Goal: Task Accomplishment & Management: Use online tool/utility

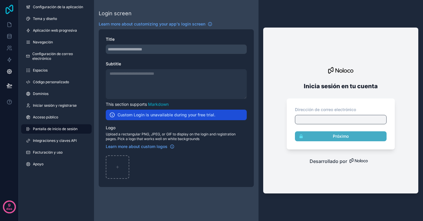
click at [11, 6] on icon at bounding box center [10, 9] width 12 height 9
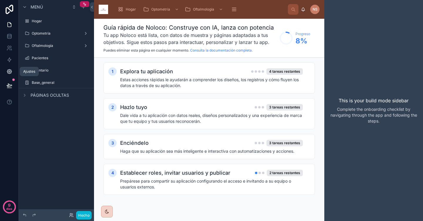
click at [8, 68] on link at bounding box center [9, 72] width 19 height 12
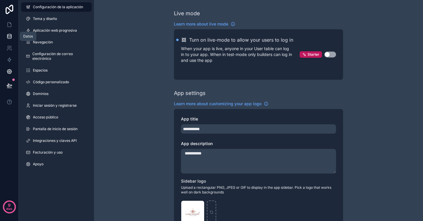
click at [10, 36] on icon at bounding box center [9, 36] width 6 height 6
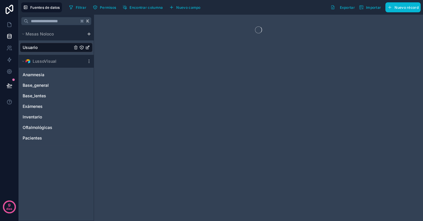
click at [88, 36] on html "9 días Fuentes de datos Filtrar Permisos Encontrar columna Nuevo campo Exportar…" at bounding box center [211, 110] width 423 height 221
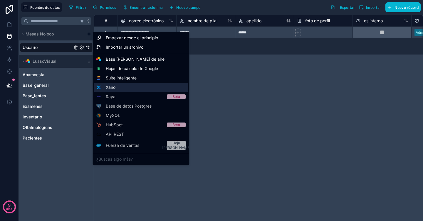
click at [122, 87] on div "Xano" at bounding box center [141, 87] width 94 height 9
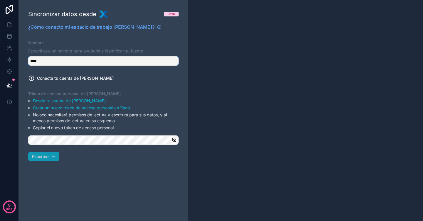
click at [151, 62] on input "****" at bounding box center [103, 60] width 150 height 9
click at [73, 62] on input "*****" at bounding box center [103, 60] width 150 height 9
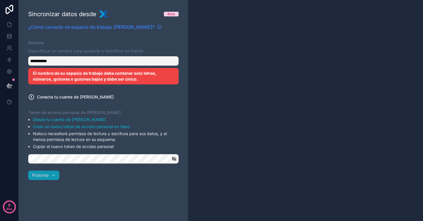
click at [126, 27] on font "¿Cómo conecto mi espacio de trabajo [PERSON_NAME]?" at bounding box center [91, 27] width 126 height 6
click at [104, 60] on input "**********" at bounding box center [103, 60] width 150 height 9
click at [133, 117] on li "Desde tu cuenta de [PERSON_NAME]" at bounding box center [106, 120] width 146 height 6
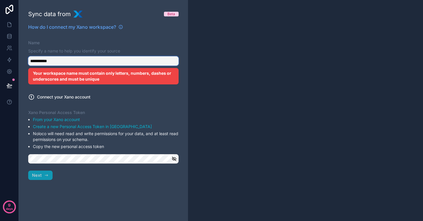
click at [110, 58] on input "**********" at bounding box center [103, 60] width 150 height 9
click at [94, 61] on input "**********" at bounding box center [103, 60] width 150 height 9
click at [142, 112] on label "Xano Personal Access Token" at bounding box center [103, 113] width 150 height 6
click at [70, 63] on input "**********" at bounding box center [103, 60] width 150 height 9
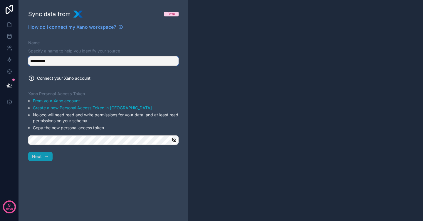
type input "**********"
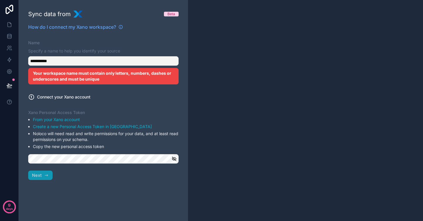
click at [133, 95] on label "Connect your Xano account" at bounding box center [103, 97] width 150 height 6
click at [61, 59] on input "**********" at bounding box center [103, 60] width 150 height 9
drag, startPoint x: 61, startPoint y: 59, endPoint x: 29, endPoint y: 59, distance: 32.3
click at [29, 59] on input "**********" at bounding box center [103, 60] width 150 height 9
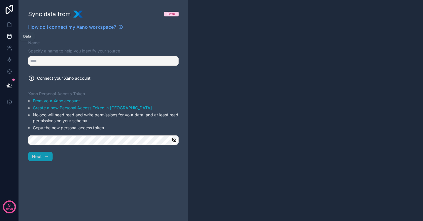
click at [11, 36] on icon at bounding box center [9, 36] width 4 height 2
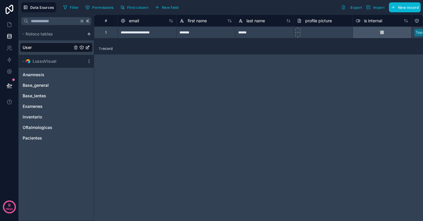
click at [89, 33] on html "**********" at bounding box center [211, 110] width 423 height 221
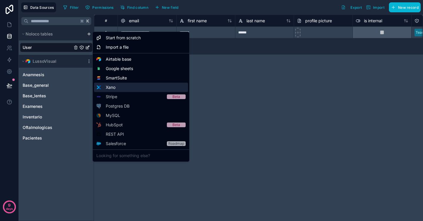
click at [120, 87] on div "Xano" at bounding box center [141, 87] width 94 height 9
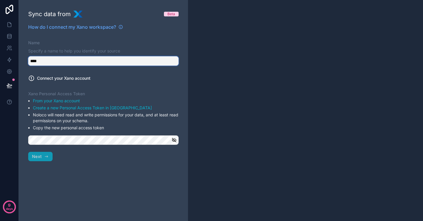
click at [84, 65] on input "****" at bounding box center [103, 60] width 150 height 9
click at [39, 70] on div "**********" at bounding box center [103, 110] width 169 height 221
click at [30, 60] on input "**********" at bounding box center [103, 60] width 150 height 9
click at [55, 86] on div "**********" at bounding box center [103, 110] width 169 height 221
click at [42, 61] on input "**********" at bounding box center [103, 60] width 150 height 9
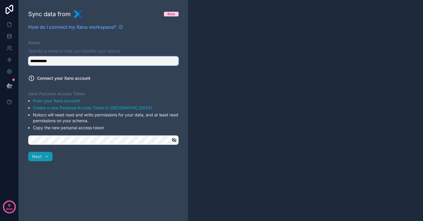
type input "**********"
click at [43, 156] on button "Next" at bounding box center [40, 156] width 24 height 9
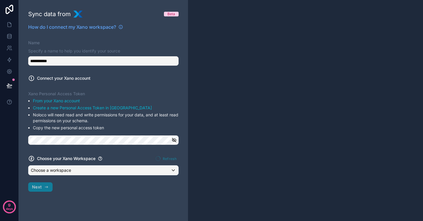
scroll to position [0, 0]
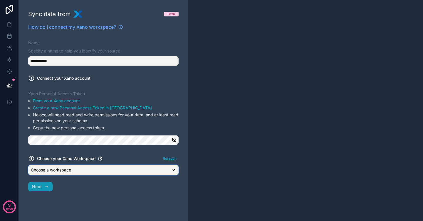
click at [81, 172] on div "Choose a workspace" at bounding box center [103, 170] width 150 height 9
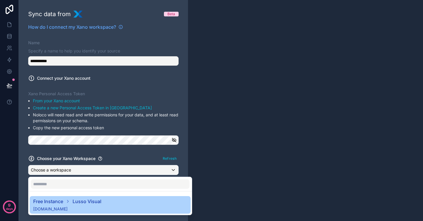
click at [92, 202] on span "Lusso Visual" at bounding box center [87, 201] width 29 height 7
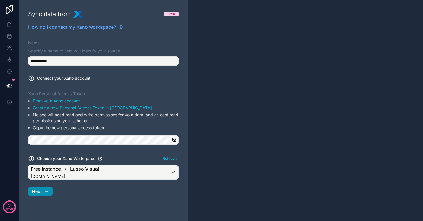
click at [46, 193] on icon "button" at bounding box center [46, 191] width 5 height 5
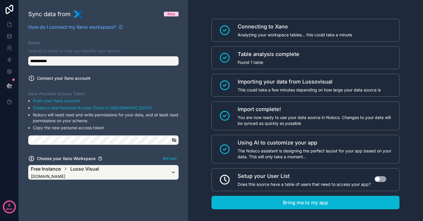
scroll to position [7, 0]
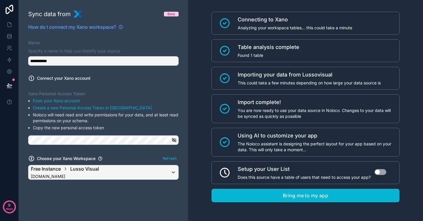
click at [379, 171] on button "Use setting" at bounding box center [380, 172] width 12 height 6
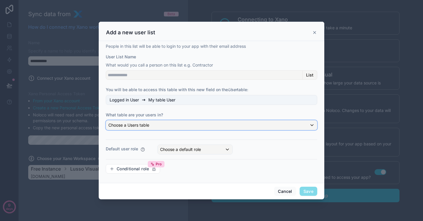
click at [181, 124] on div "Choose a Users table" at bounding box center [211, 125] width 211 height 9
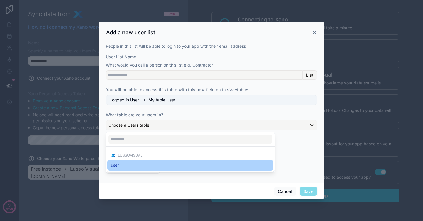
click at [127, 167] on div "user" at bounding box center [190, 165] width 159 height 7
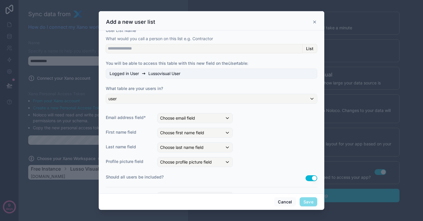
scroll to position [23, 0]
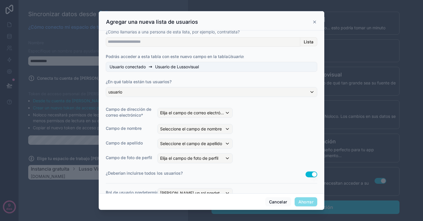
click at [267, 106] on div "Las personas en esta lista podrán iniciar sesión en su aplicación con su direcc…" at bounding box center [211, 116] width 211 height 212
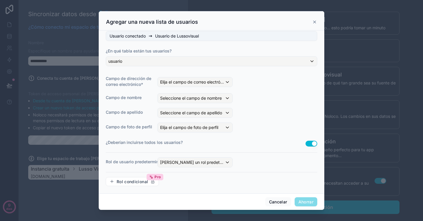
scroll to position [56, 0]
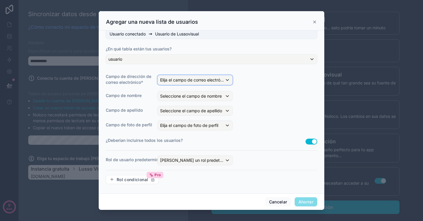
click at [208, 80] on font "Elija el campo de correo electrónico" at bounding box center [194, 80] width 68 height 5
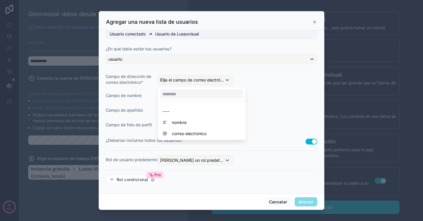
click at [255, 69] on div at bounding box center [212, 110] width 226 height 199
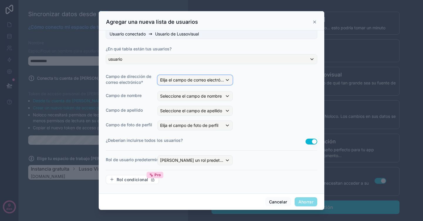
click at [204, 81] on font "Elija el campo de correo electrónico" at bounding box center [194, 80] width 68 height 5
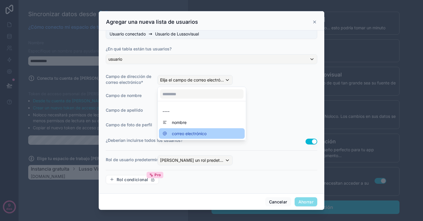
click at [190, 135] on font "correo electrónico" at bounding box center [189, 133] width 35 height 5
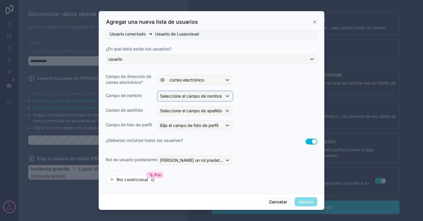
click at [180, 98] on font "Seleccione el campo de nombre" at bounding box center [191, 96] width 62 height 5
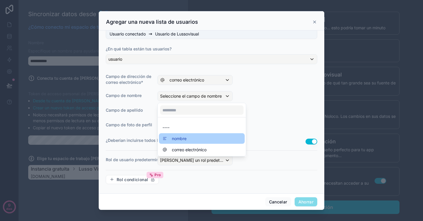
click at [185, 139] on font "nombre" at bounding box center [179, 138] width 15 height 5
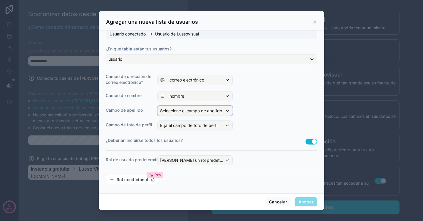
click at [183, 112] on font "Seleccione el campo de apellido" at bounding box center [191, 110] width 62 height 5
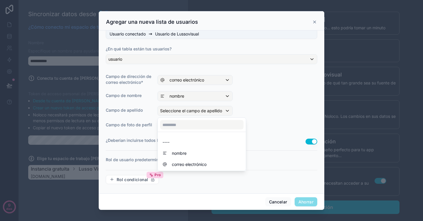
click at [264, 107] on div at bounding box center [212, 110] width 226 height 199
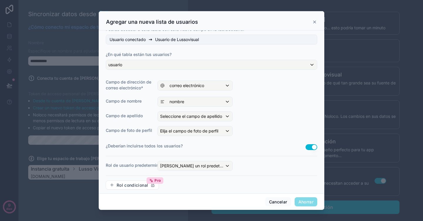
scroll to position [51, 0]
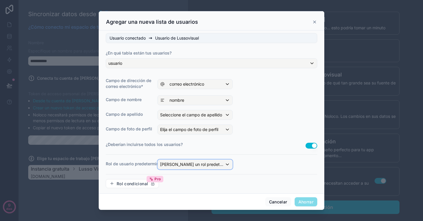
click at [196, 167] on font "[PERSON_NAME] un rol predeterminado" at bounding box center [199, 164] width 78 height 5
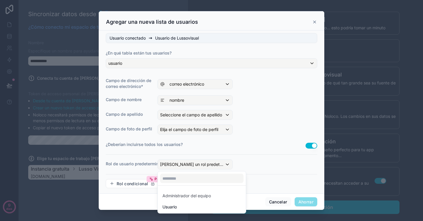
click at [208, 145] on div at bounding box center [212, 110] width 226 height 199
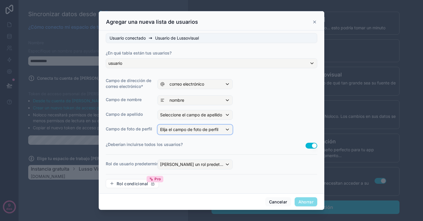
click at [190, 132] on font "Elija el campo de foto de perfil" at bounding box center [189, 129] width 58 height 5
click at [189, 129] on div at bounding box center [212, 110] width 226 height 199
click at [186, 116] on font "Seleccione el campo de apellido" at bounding box center [191, 114] width 62 height 5
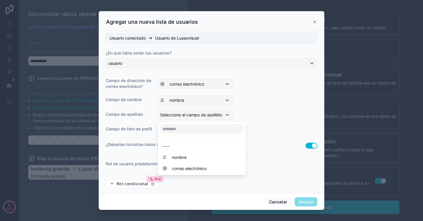
click at [186, 116] on div at bounding box center [212, 110] width 226 height 199
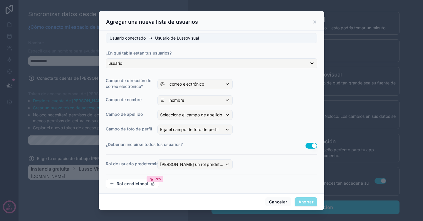
scroll to position [56, 0]
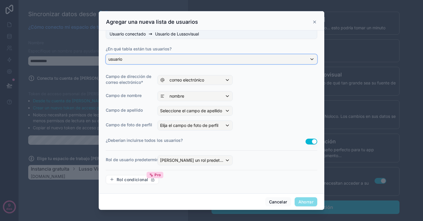
click at [246, 61] on div "usuario" at bounding box center [211, 59] width 211 height 9
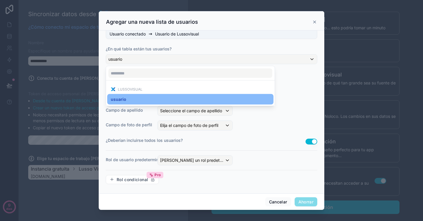
click at [243, 47] on div at bounding box center [212, 110] width 226 height 199
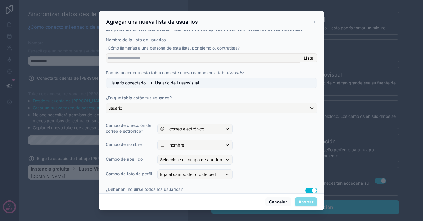
scroll to position [0, 0]
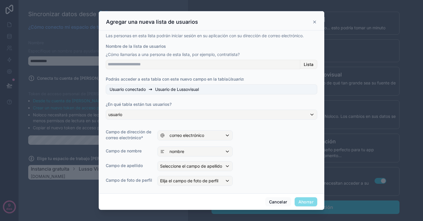
click at [314, 22] on icon at bounding box center [314, 22] width 2 height 2
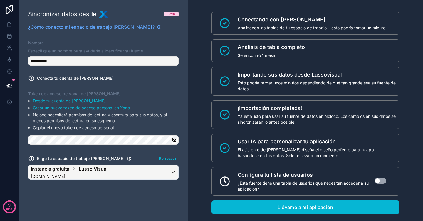
click at [379, 181] on button "Utilizar configuración" at bounding box center [380, 181] width 12 height 6
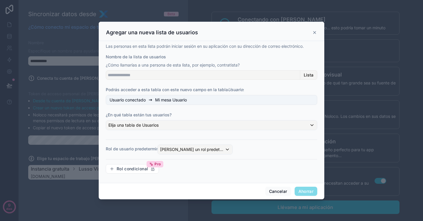
click at [216, 101] on div "Usuario conectado Mi mesa Usuario" at bounding box center [211, 100] width 211 height 10
click at [209, 122] on div "Elija una tabla de Usuarios" at bounding box center [211, 125] width 211 height 9
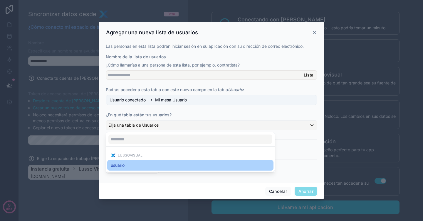
click at [169, 170] on div "usuario" at bounding box center [190, 165] width 166 height 11
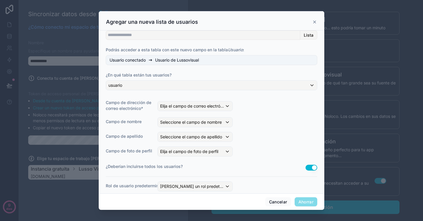
scroll to position [37, 0]
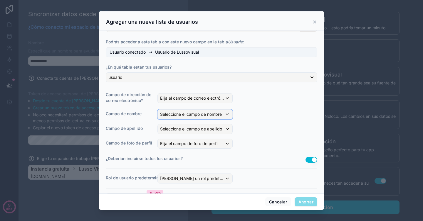
click at [200, 115] on font "Seleccione el campo de nombre" at bounding box center [191, 114] width 62 height 5
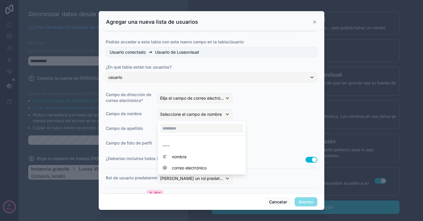
click at [251, 100] on div at bounding box center [212, 110] width 226 height 199
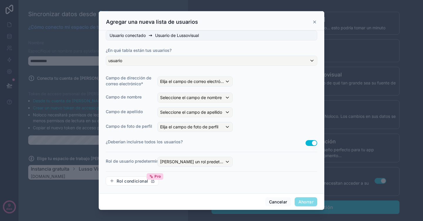
scroll to position [56, 0]
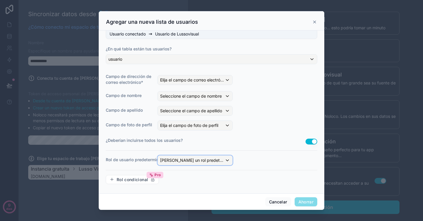
click at [190, 162] on font "[PERSON_NAME] un rol predeterminado" at bounding box center [199, 160] width 78 height 5
click at [260, 156] on div at bounding box center [212, 110] width 226 height 199
click at [315, 22] on icon at bounding box center [314, 22] width 5 height 5
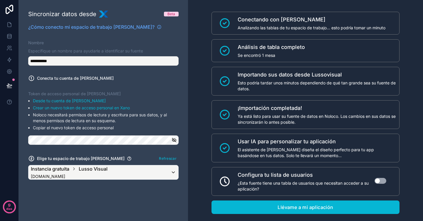
click at [378, 180] on button "Utilizar configuración" at bounding box center [380, 181] width 12 height 6
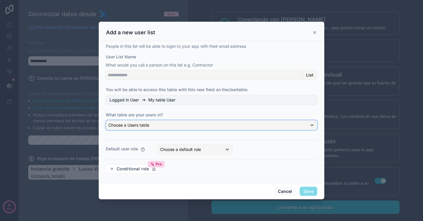
click at [186, 127] on div "Choose a Users table" at bounding box center [211, 125] width 211 height 9
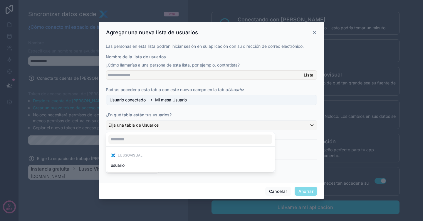
click at [186, 127] on div at bounding box center [212, 111] width 226 height 178
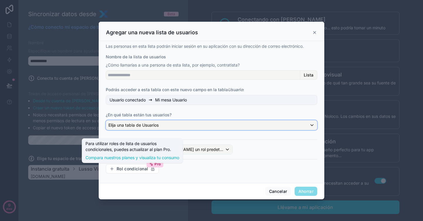
click at [178, 127] on div "Elija una tabla de Usuarios" at bounding box center [211, 125] width 211 height 9
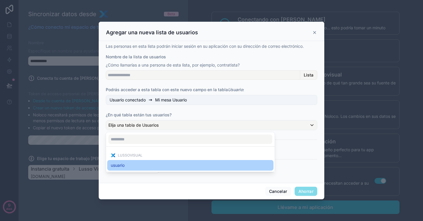
click at [142, 165] on div "usuario" at bounding box center [190, 165] width 159 height 7
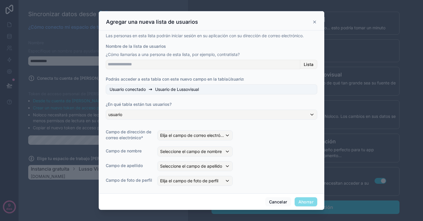
scroll to position [0, 0]
click at [196, 139] on div "Elija el campo de correo electrónico" at bounding box center [195, 135] width 75 height 9
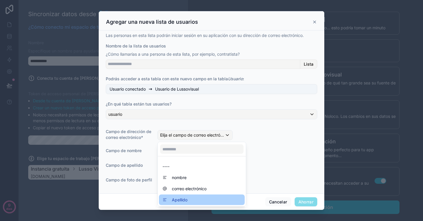
click at [191, 196] on div "Apellido" at bounding box center [202, 200] width 86 height 11
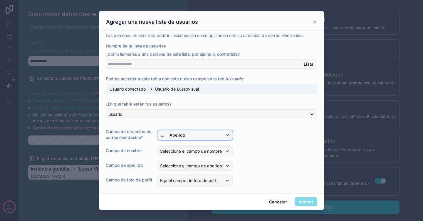
click at [194, 136] on div "Apellido" at bounding box center [195, 135] width 75 height 9
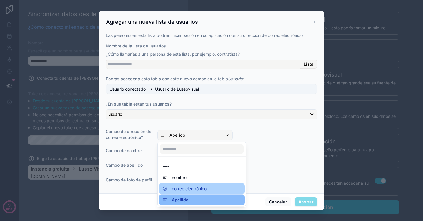
click at [186, 187] on font "correo electrónico" at bounding box center [189, 188] width 35 height 5
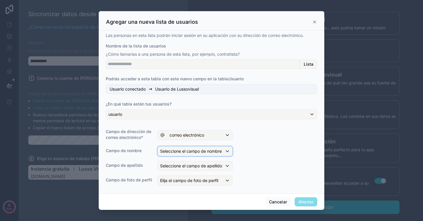
click at [183, 154] on span "Seleccione el campo de nombre" at bounding box center [191, 152] width 62 height 6
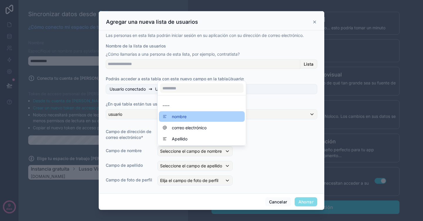
click at [197, 117] on div "nombre" at bounding box center [201, 116] width 79 height 7
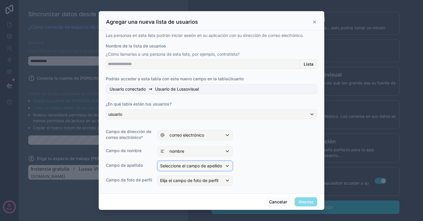
click at [197, 165] on font "Seleccione el campo de apellido" at bounding box center [191, 166] width 62 height 5
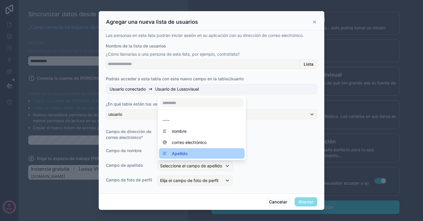
click at [191, 150] on div "Apellido" at bounding box center [201, 153] width 79 height 7
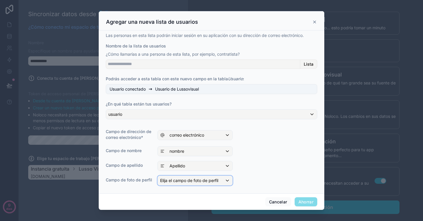
click at [193, 181] on font "Elija el campo de foto de perfil" at bounding box center [189, 180] width 58 height 5
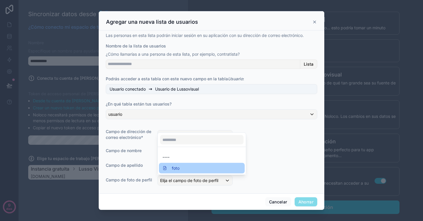
click at [196, 169] on div "foto" at bounding box center [201, 168] width 79 height 7
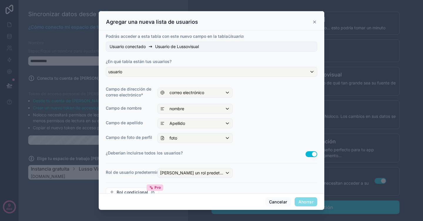
scroll to position [56, 0]
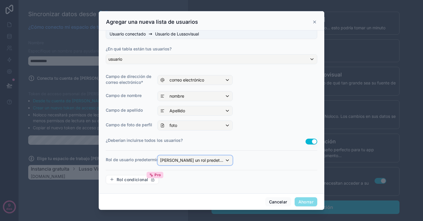
click at [220, 162] on div "[PERSON_NAME] un rol predeterminado" at bounding box center [195, 160] width 75 height 9
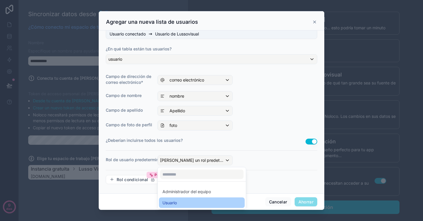
click at [187, 200] on div "Usuario" at bounding box center [201, 203] width 79 height 7
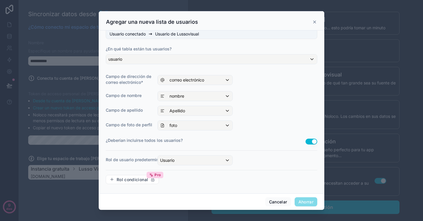
click at [293, 175] on div "Rol condicional Pro" at bounding box center [211, 179] width 211 height 9
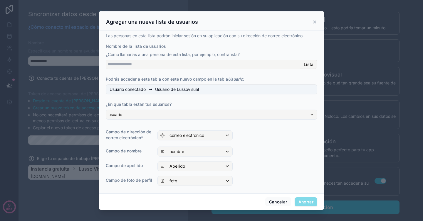
click at [305, 65] on font "Lista" at bounding box center [309, 64] width 10 height 5
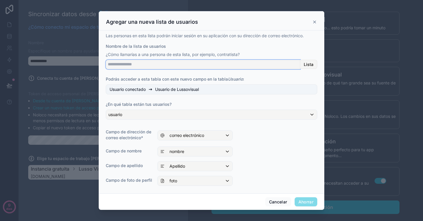
click at [286, 64] on input "Nombre de la lista de usuarios" at bounding box center [203, 64] width 194 height 9
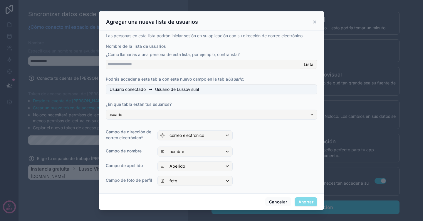
click at [309, 64] on div "Lista" at bounding box center [308, 64] width 17 height 9
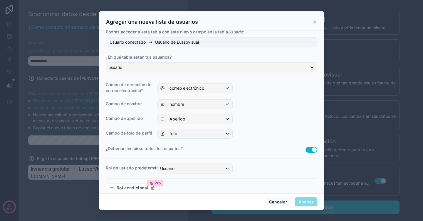
scroll to position [56, 0]
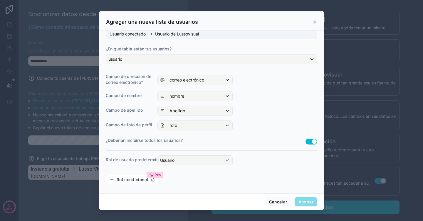
click at [204, 166] on div "Las personas en esta lista podrán iniciar sesión en su aplicación con su direcc…" at bounding box center [211, 83] width 211 height 212
click at [201, 161] on div "Usuario" at bounding box center [195, 160] width 75 height 9
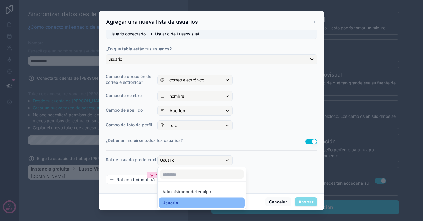
click at [184, 180] on div at bounding box center [202, 175] width 88 height 14
click at [240, 151] on div at bounding box center [212, 110] width 226 height 199
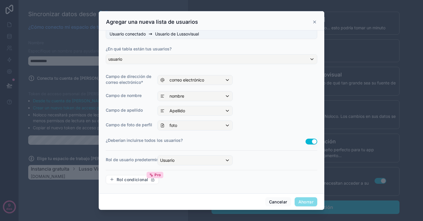
click at [315, 20] on icon at bounding box center [314, 22] width 5 height 5
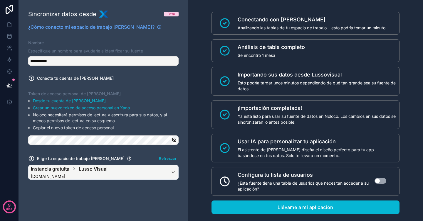
click at [378, 179] on button "Utilizar configuración" at bounding box center [380, 181] width 12 height 6
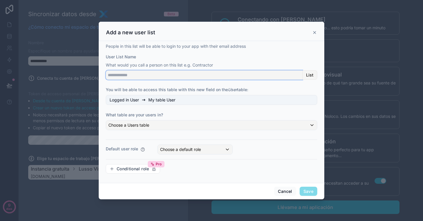
click at [206, 77] on input "User List Name" at bounding box center [204, 74] width 197 height 9
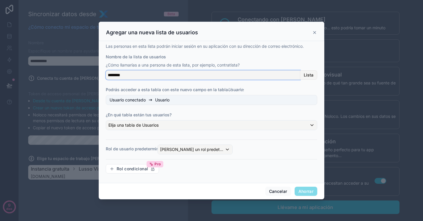
type input "********"
click at [207, 85] on div "Las personas en esta lista podrán iniciar sesión en su aplicación con su direcc…" at bounding box center [211, 110] width 211 height 135
click at [173, 125] on div "Elija una tabla de Usuarios" at bounding box center [211, 125] width 211 height 9
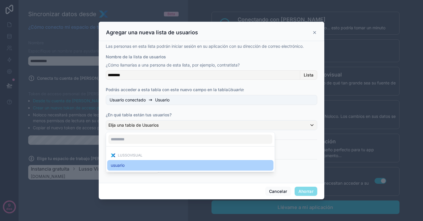
click at [147, 161] on div "usuario" at bounding box center [190, 165] width 166 height 11
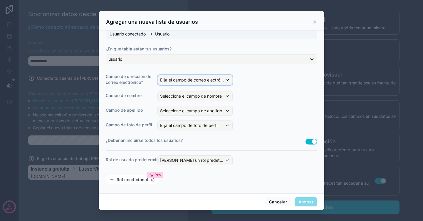
click at [210, 79] on font "Elija el campo de correo electrónico" at bounding box center [194, 80] width 68 height 5
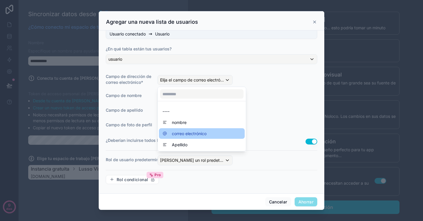
click at [198, 132] on font "correo electrónico" at bounding box center [189, 133] width 35 height 5
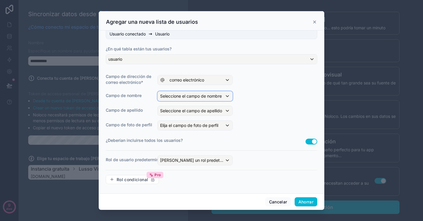
click at [195, 99] on span "Seleccione el campo de nombre" at bounding box center [191, 96] width 62 height 6
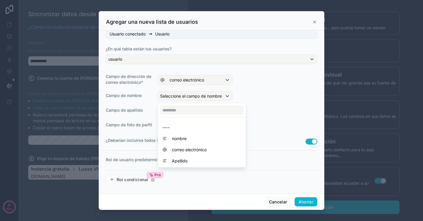
click at [184, 136] on font "nombre" at bounding box center [179, 138] width 15 height 5
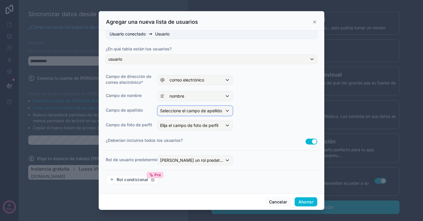
click at [187, 109] on font "Seleccione el campo de apellido" at bounding box center [191, 110] width 62 height 5
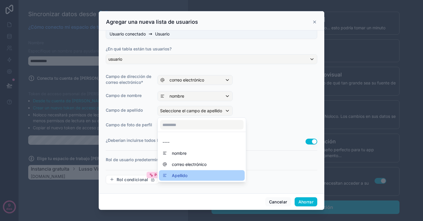
click at [191, 175] on div "Apellido" at bounding box center [201, 175] width 79 height 7
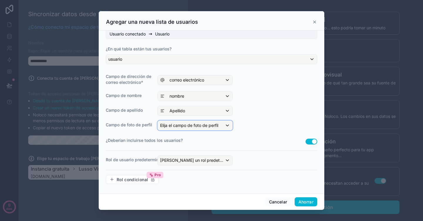
click at [183, 125] on font "Elija el campo de foto de perfil" at bounding box center [189, 125] width 58 height 5
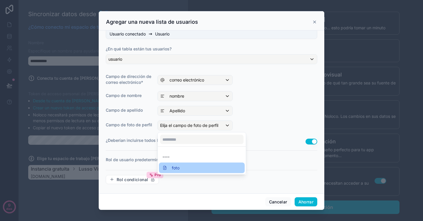
click at [188, 169] on div "foto" at bounding box center [201, 168] width 79 height 7
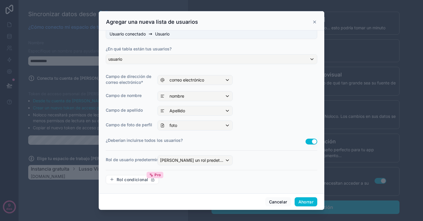
click at [307, 141] on button "Utilizar configuración" at bounding box center [311, 142] width 12 height 6
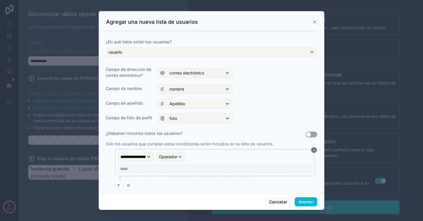
scroll to position [68, 0]
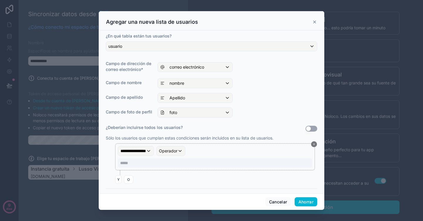
click at [308, 129] on button "Utilizar configuración" at bounding box center [311, 129] width 12 height 6
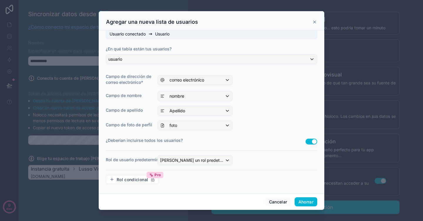
scroll to position [56, 0]
click at [309, 203] on font "Ahorrar" at bounding box center [305, 202] width 15 height 5
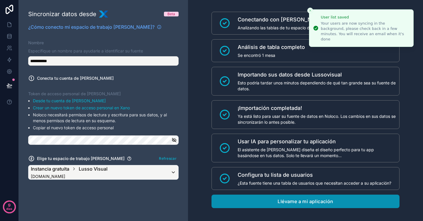
click at [316, 204] on font "Llévame a mi aplicación" at bounding box center [306, 202] width 56 height 6
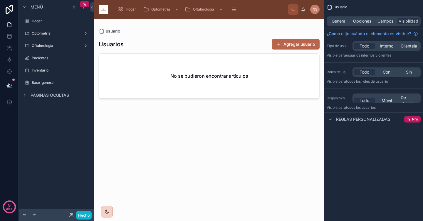
click at [56, 147] on div "Menú Hogar Optometría Oftalmología Pacientes Inventario Base_general Páginas oc…" at bounding box center [56, 107] width 75 height 214
click at [194, 135] on div at bounding box center [209, 117] width 230 height 196
